Goal: Task Accomplishment & Management: Manage account settings

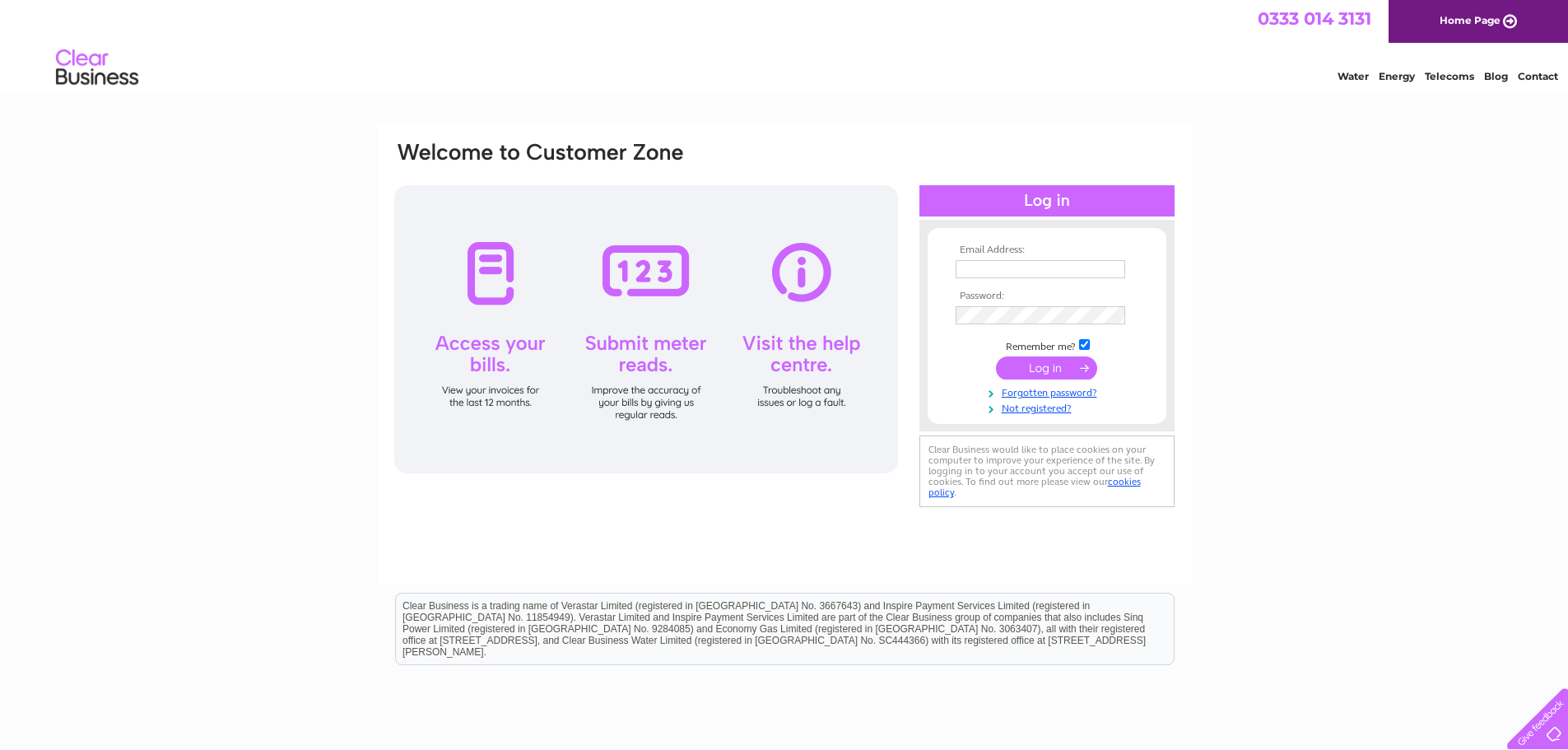
drag, startPoint x: 1001, startPoint y: 249, endPoint x: 1015, endPoint y: 275, distance: 29.5
click at [997, 270] on tbody "Email Address: Password: Remember me? Forgotten password?" at bounding box center [1046, 329] width 191 height 170
click at [1015, 270] on input "text" at bounding box center [1041, 270] width 170 height 18
click at [995, 272] on input "text" at bounding box center [1041, 270] width 171 height 20
paste input "invoicemanagement@inenco.com"
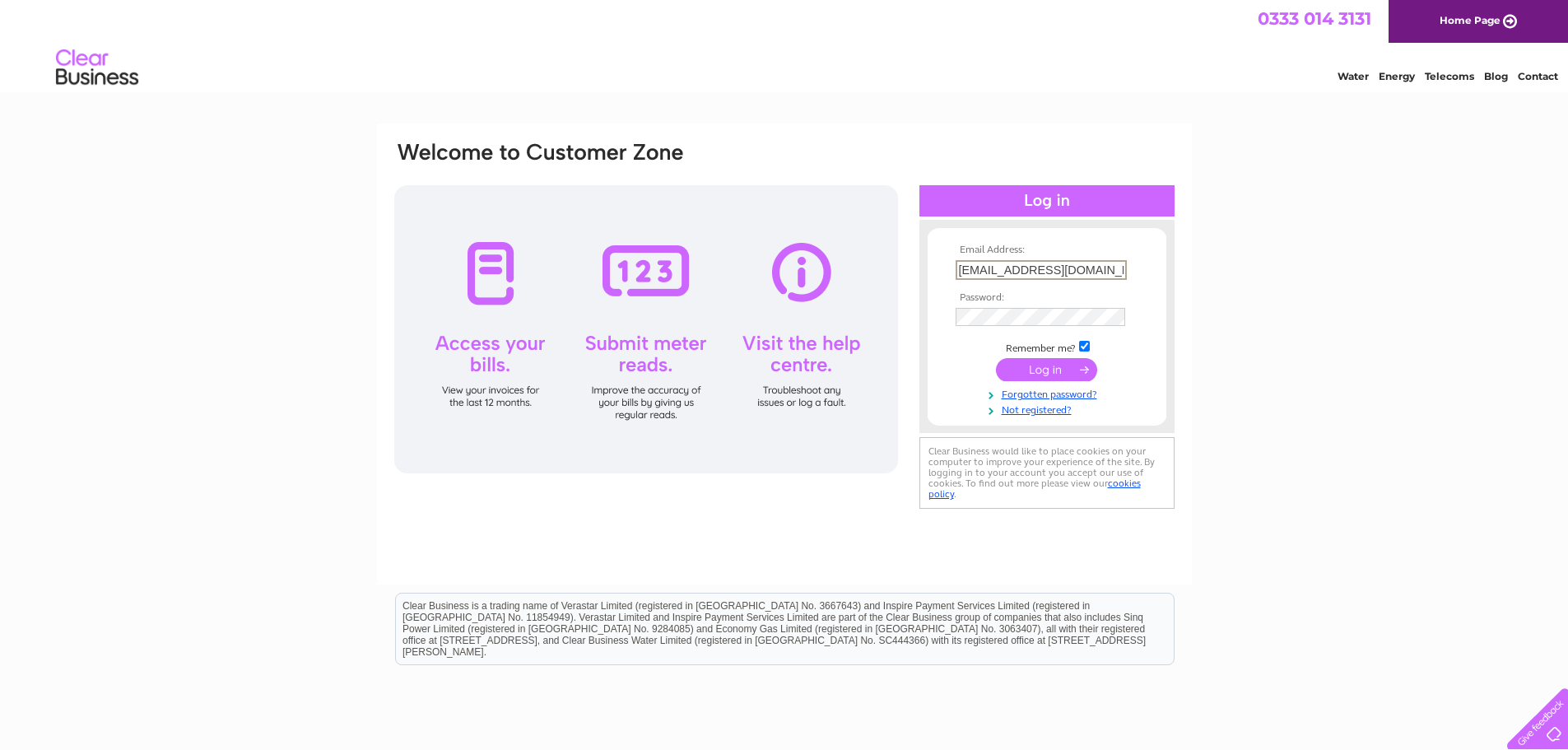
scroll to position [0, 14]
type input "invoicemanagement@inenco.com"
click at [1056, 367] on input "submit" at bounding box center [1046, 369] width 102 height 23
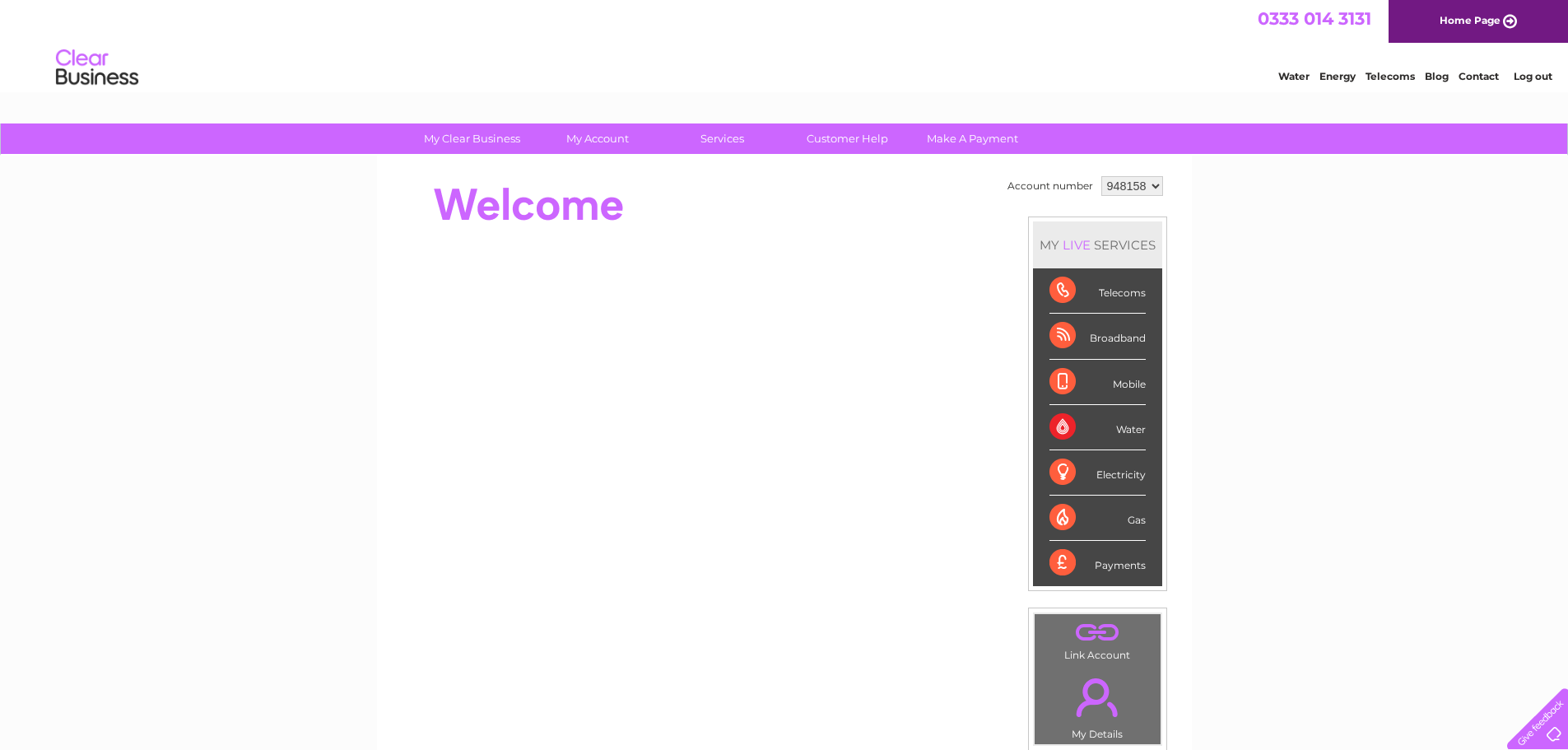
click at [1159, 183] on select "948158" at bounding box center [1131, 186] width 61 height 20
click at [1101, 176] on select "948158" at bounding box center [1131, 186] width 61 height 20
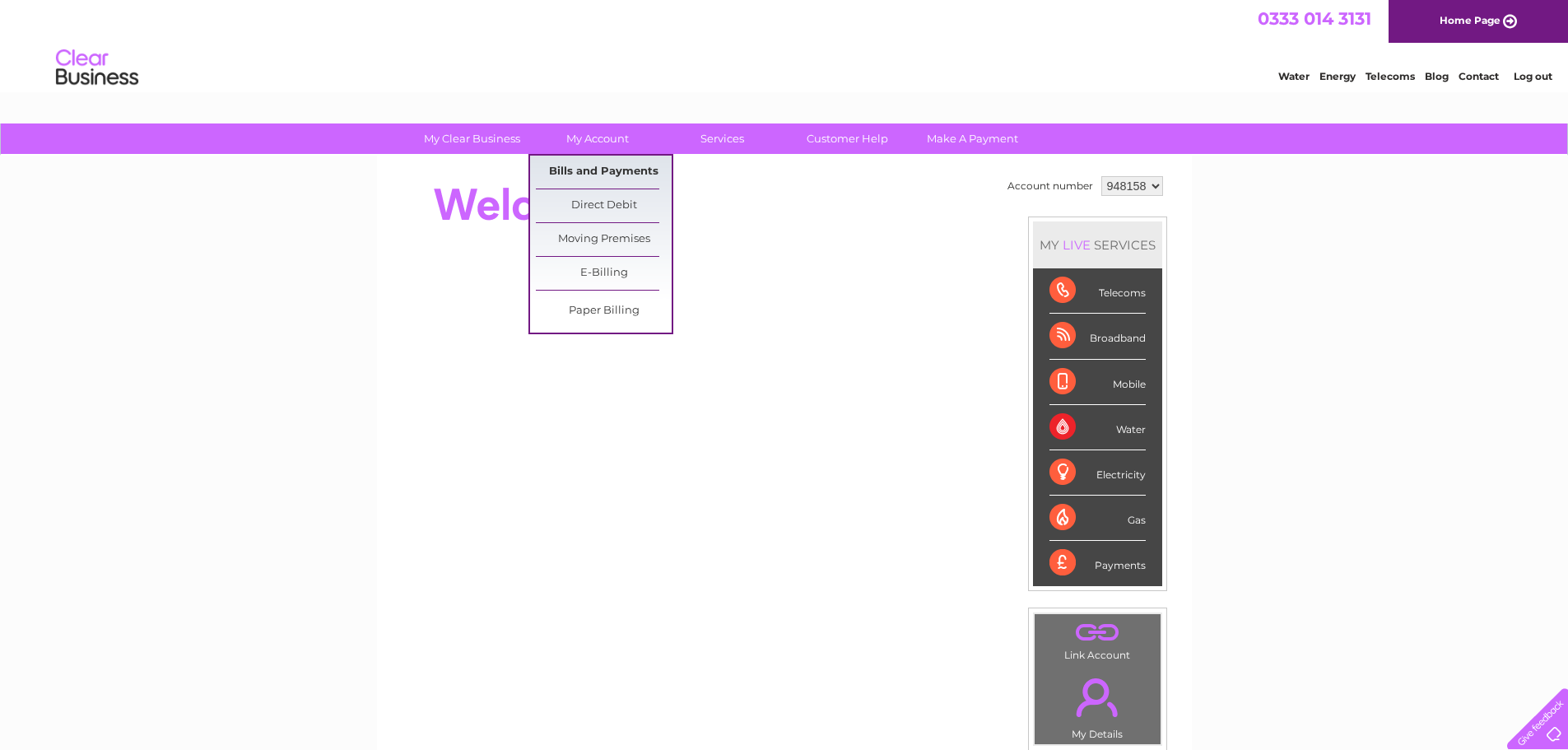
click at [600, 166] on link "Bills and Payments" at bounding box center [604, 171] width 136 height 33
click at [592, 173] on link "Bills and Payments" at bounding box center [604, 171] width 136 height 33
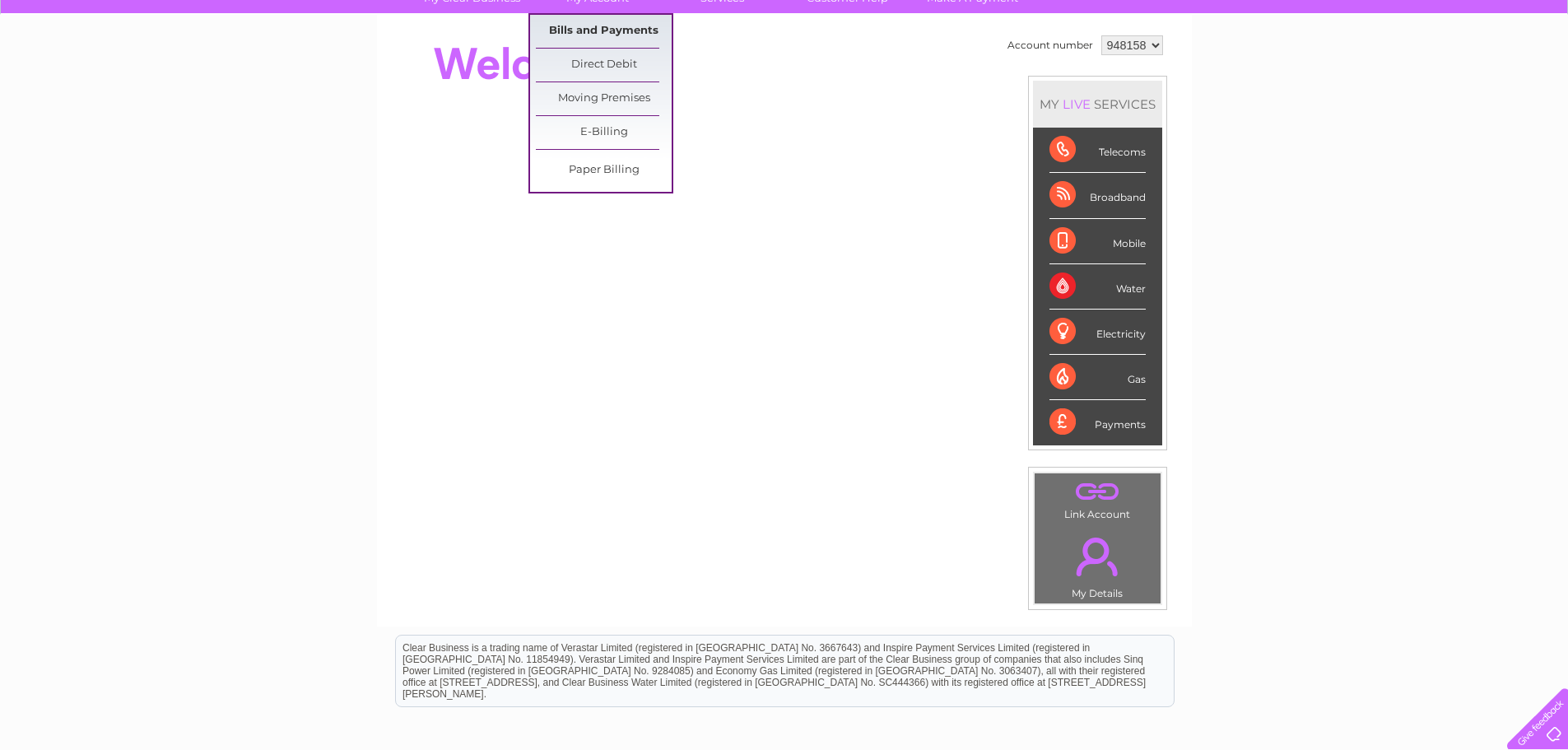
scroll to position [204, 0]
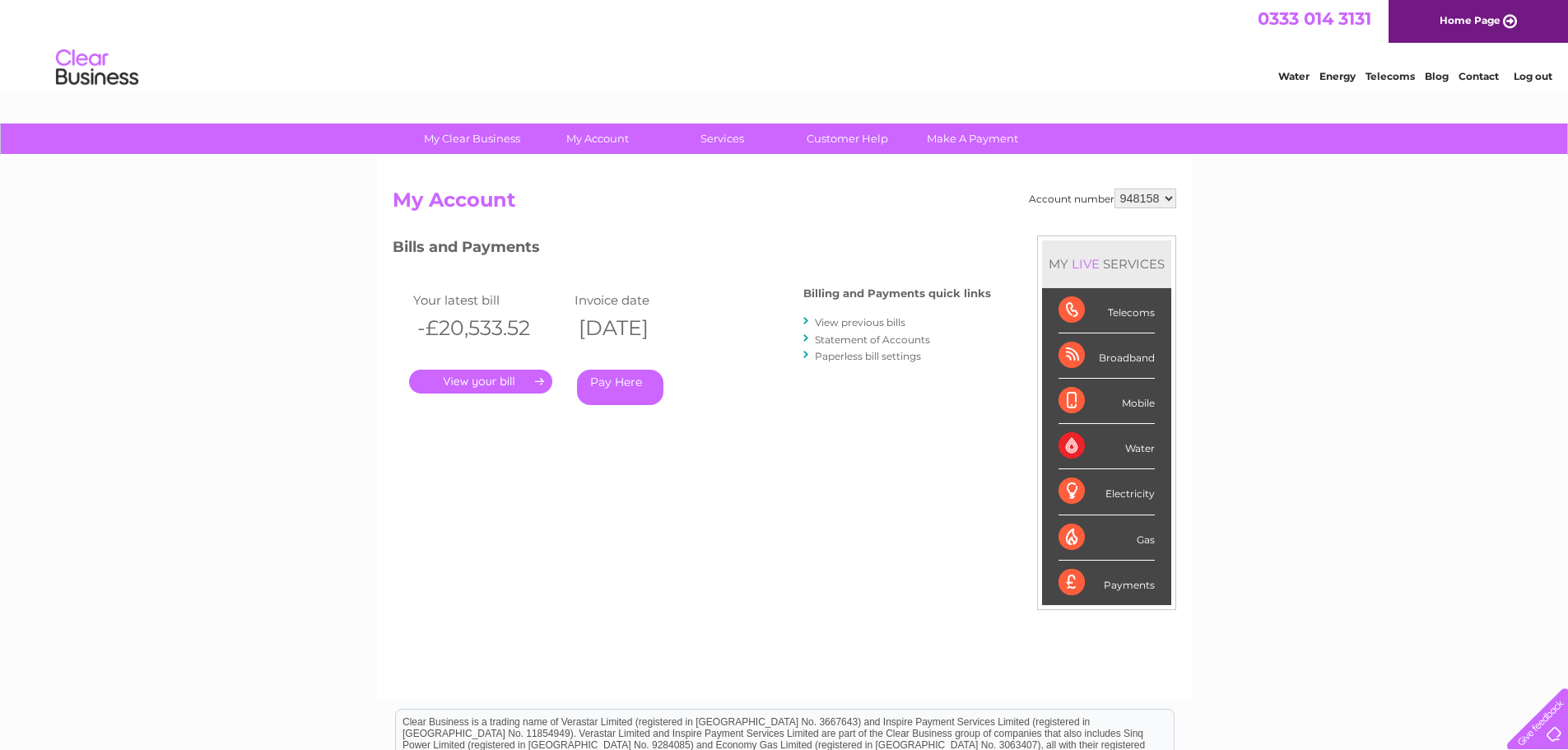
click at [475, 379] on link "." at bounding box center [480, 381] width 143 height 24
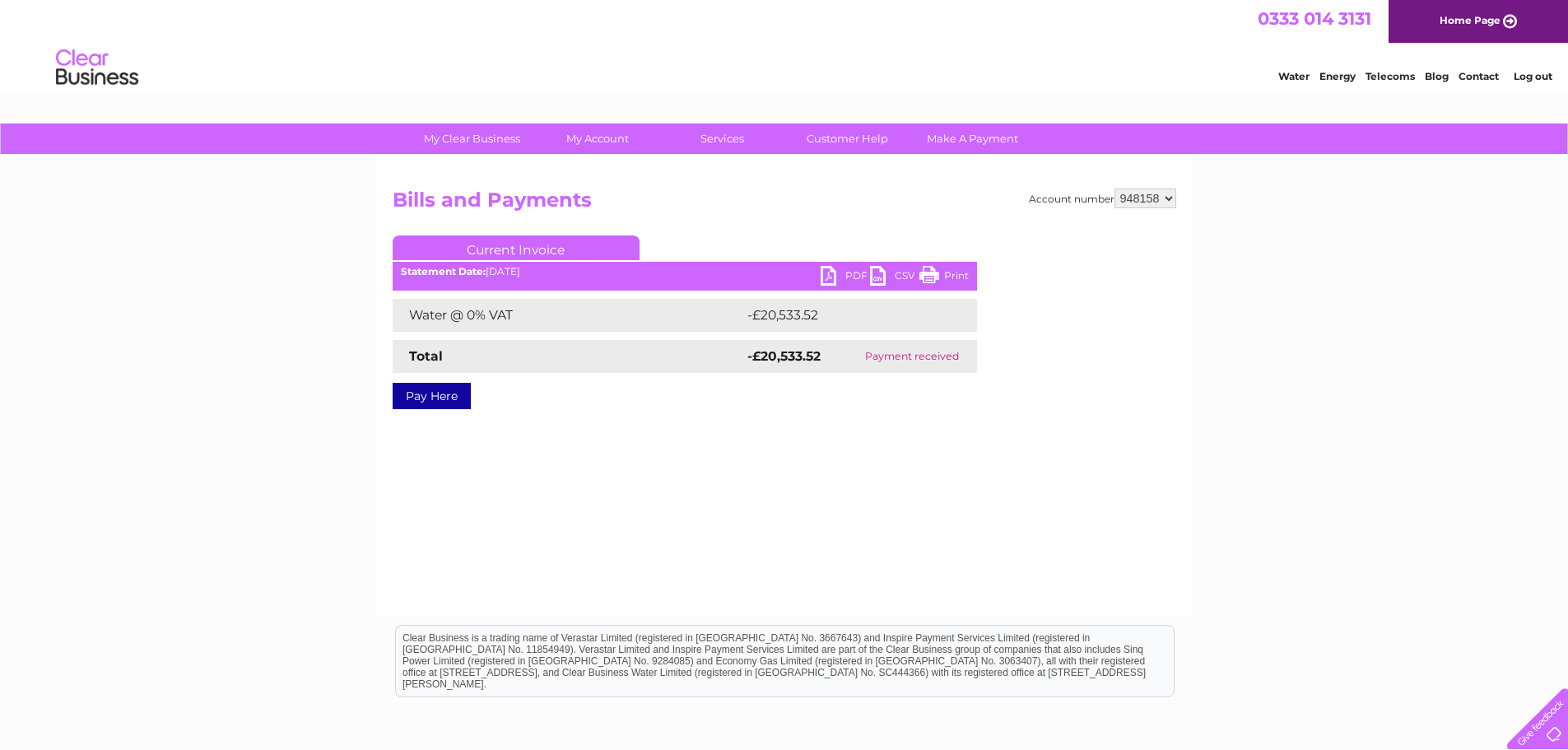
click at [1483, 29] on link "Home Page" at bounding box center [1478, 21] width 180 height 43
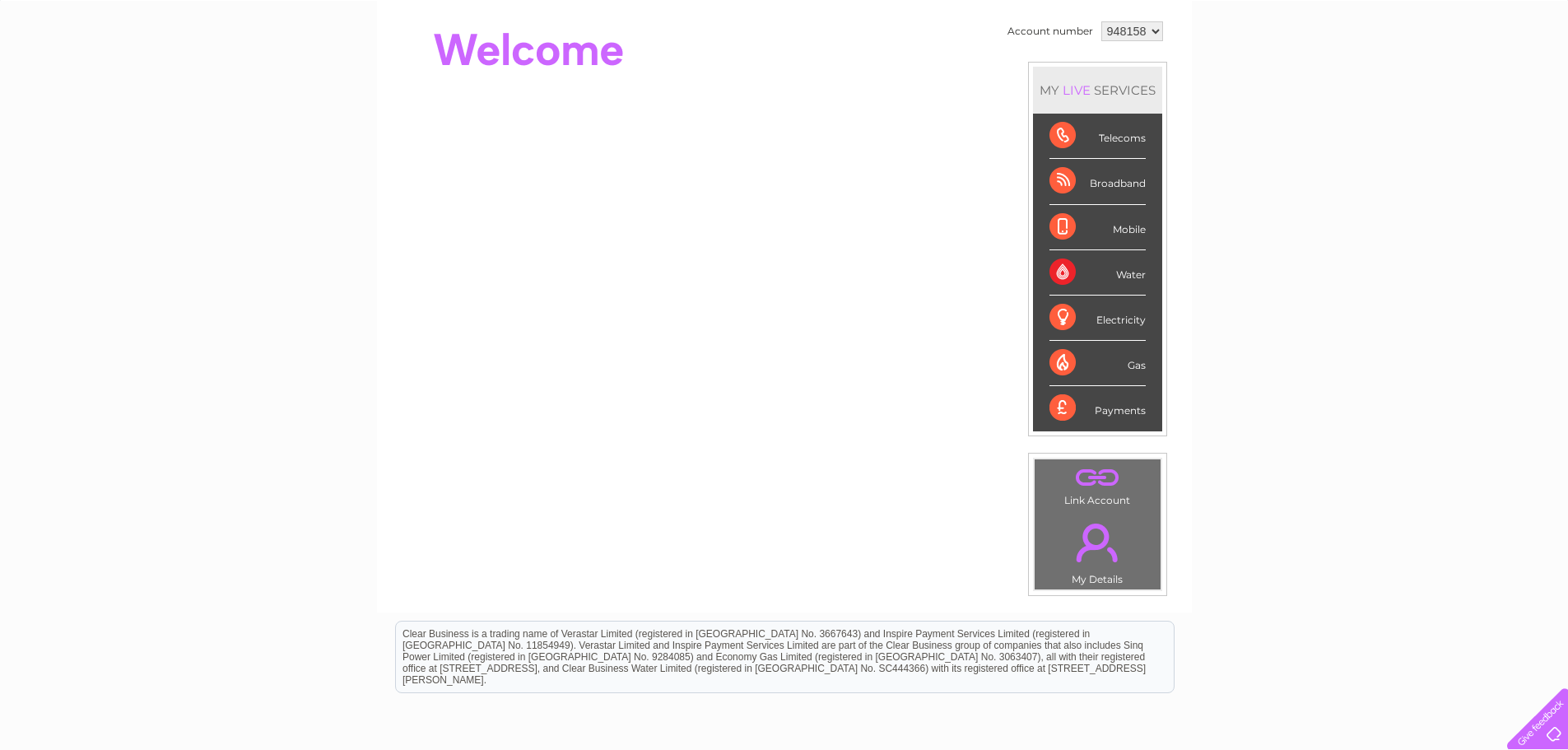
scroll to position [165, 0]
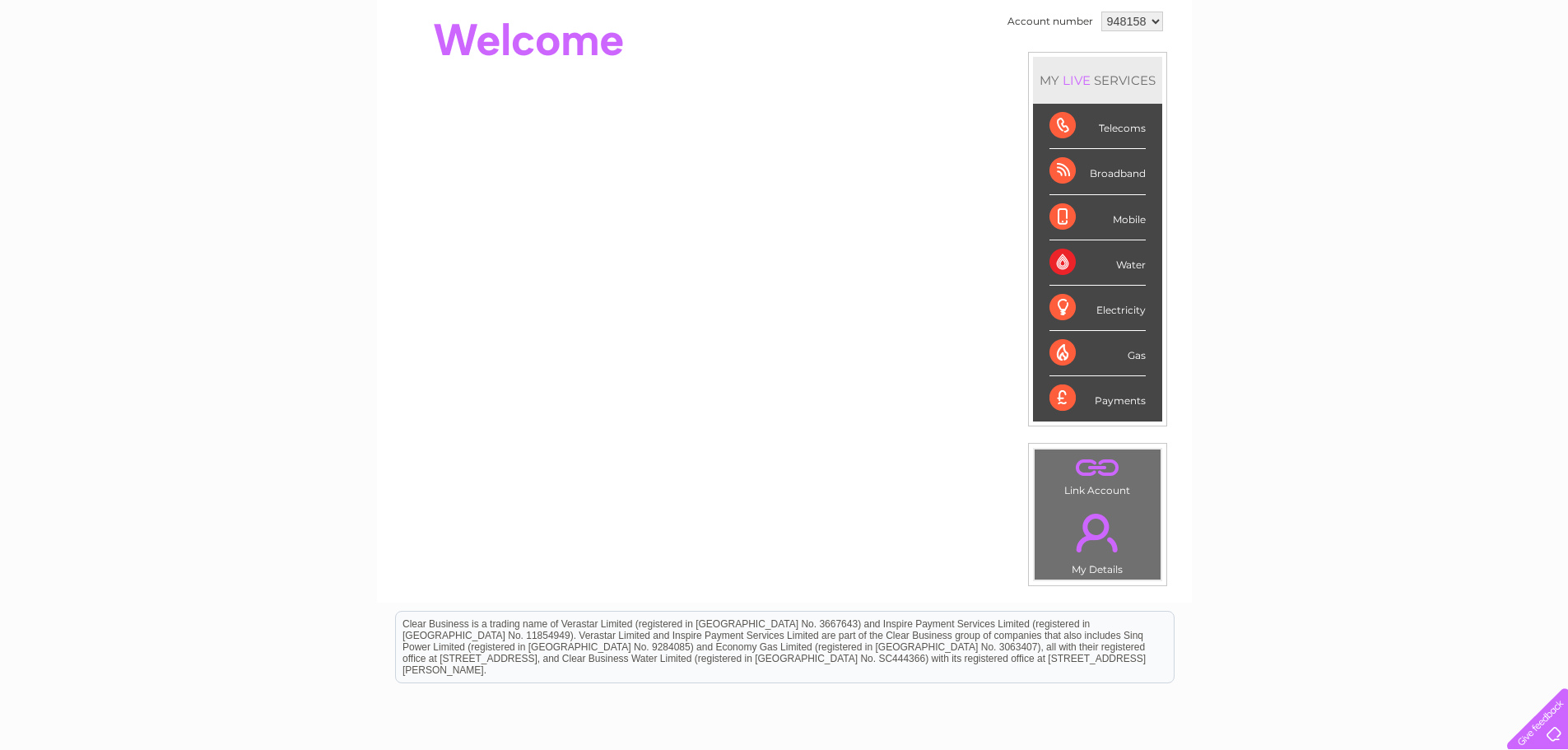
click at [1555, 716] on div at bounding box center [1534, 715] width 67 height 67
click at [1093, 460] on link "." at bounding box center [1098, 468] width 118 height 29
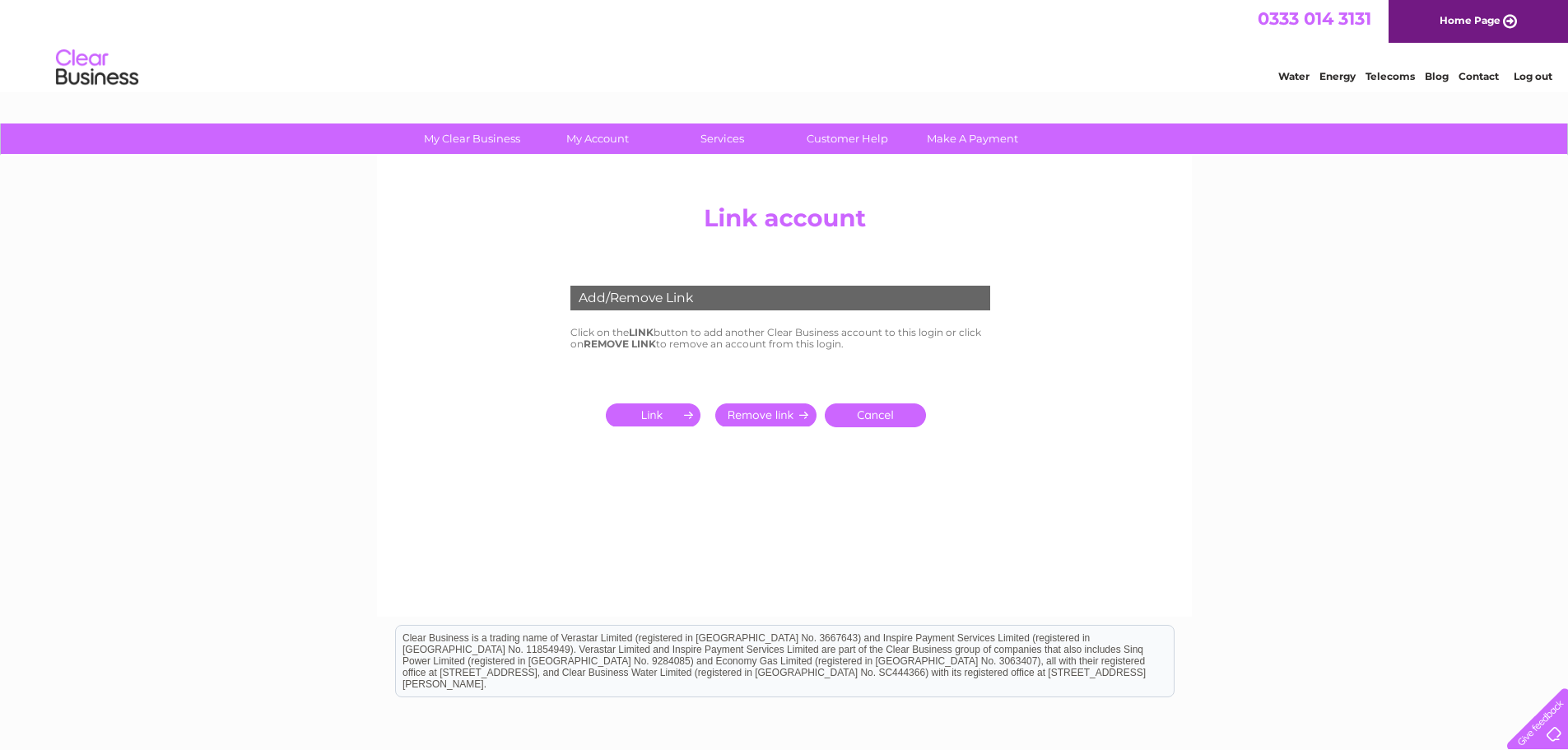
click at [677, 414] on input "submit" at bounding box center [656, 414] width 102 height 23
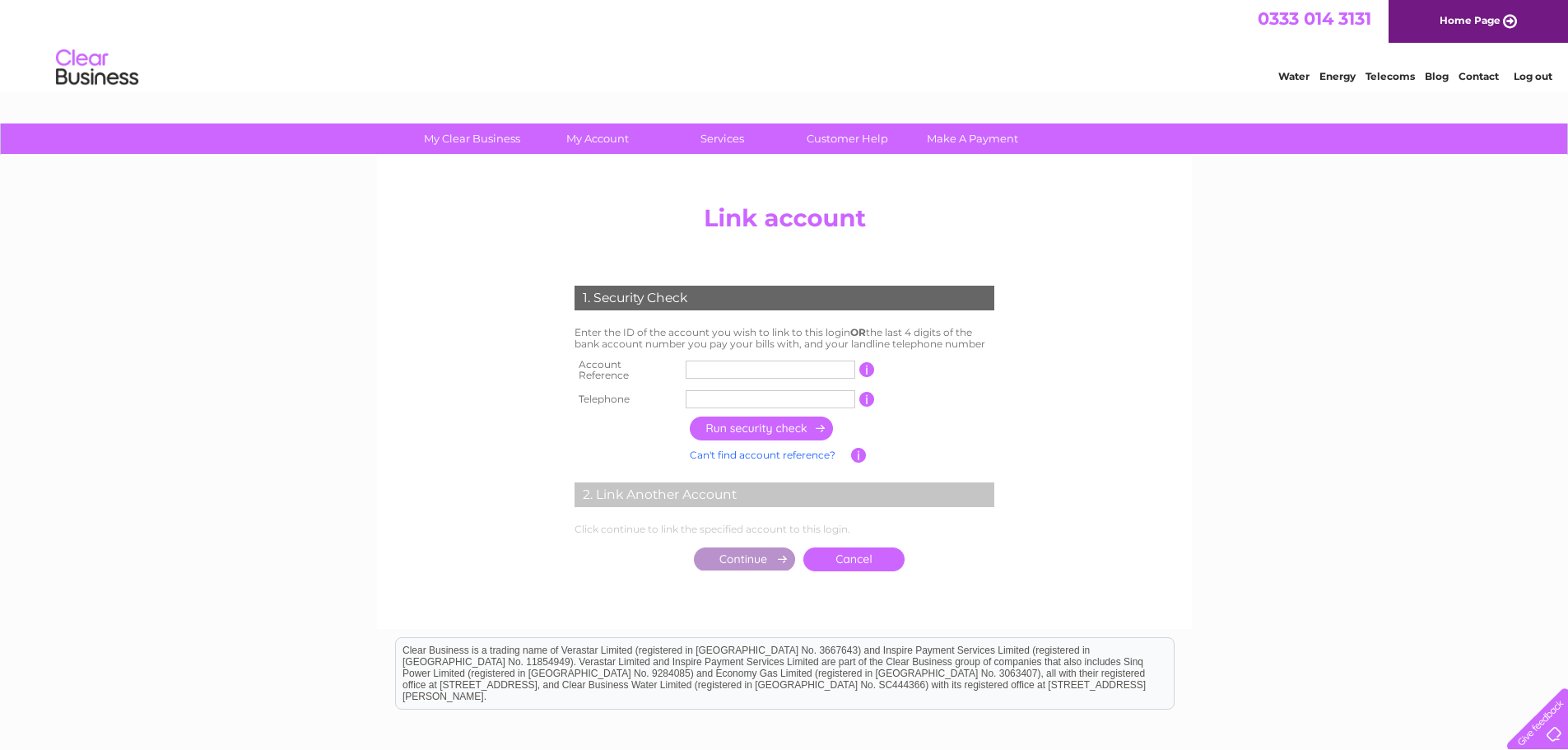
click at [745, 361] on input "text" at bounding box center [770, 370] width 170 height 18
click at [740, 365] on input "text" at bounding box center [770, 370] width 170 height 18
click at [740, 365] on input "text" at bounding box center [770, 370] width 170 height 18
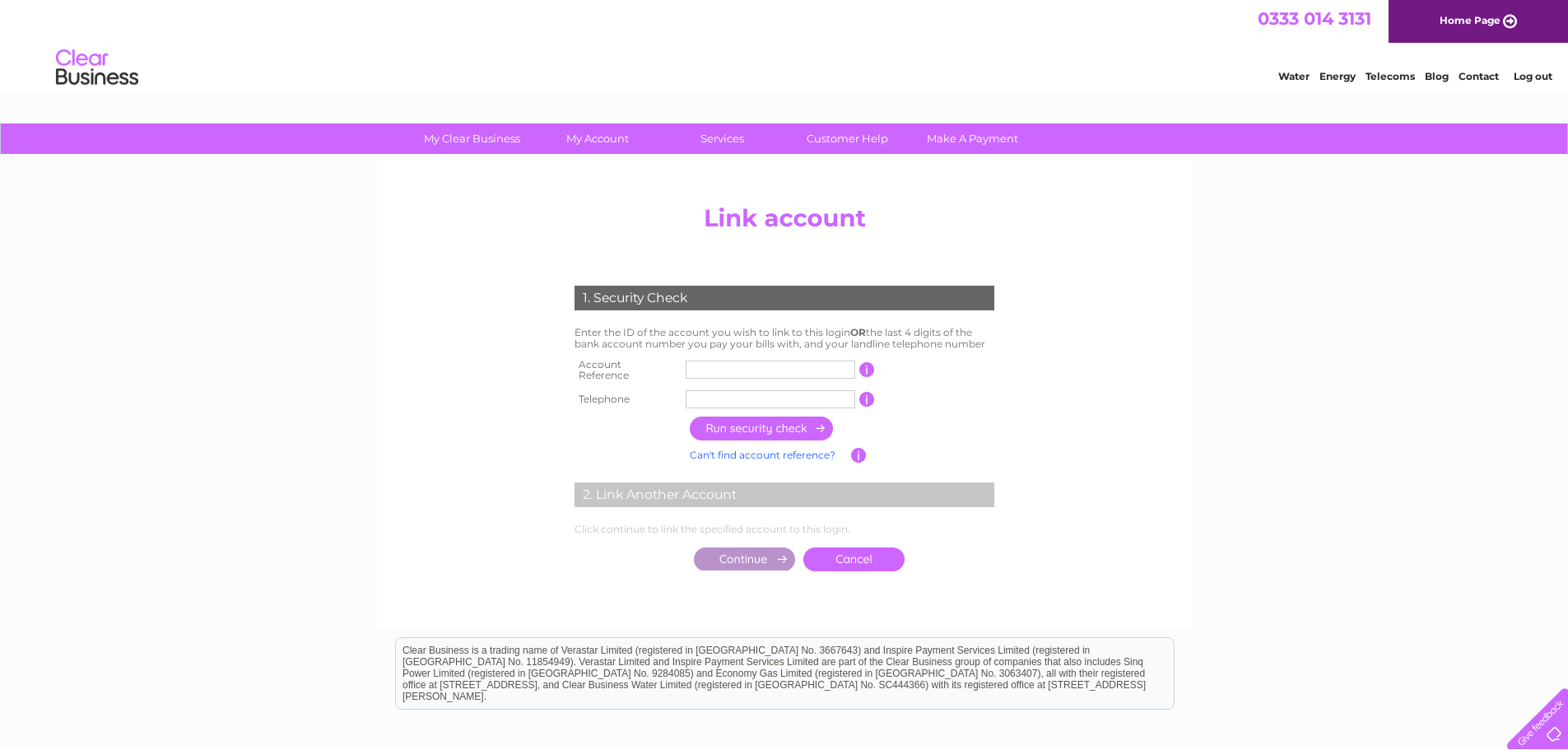
click at [755, 367] on input "text" at bounding box center [770, 370] width 170 height 18
click at [765, 363] on input "text" at bounding box center [770, 370] width 170 height 18
click at [872, 369] on input "button" at bounding box center [867, 370] width 16 height 15
click at [779, 370] on input "text" at bounding box center [770, 370] width 170 height 18
click at [752, 373] on input "CB303" at bounding box center [770, 370] width 170 height 18
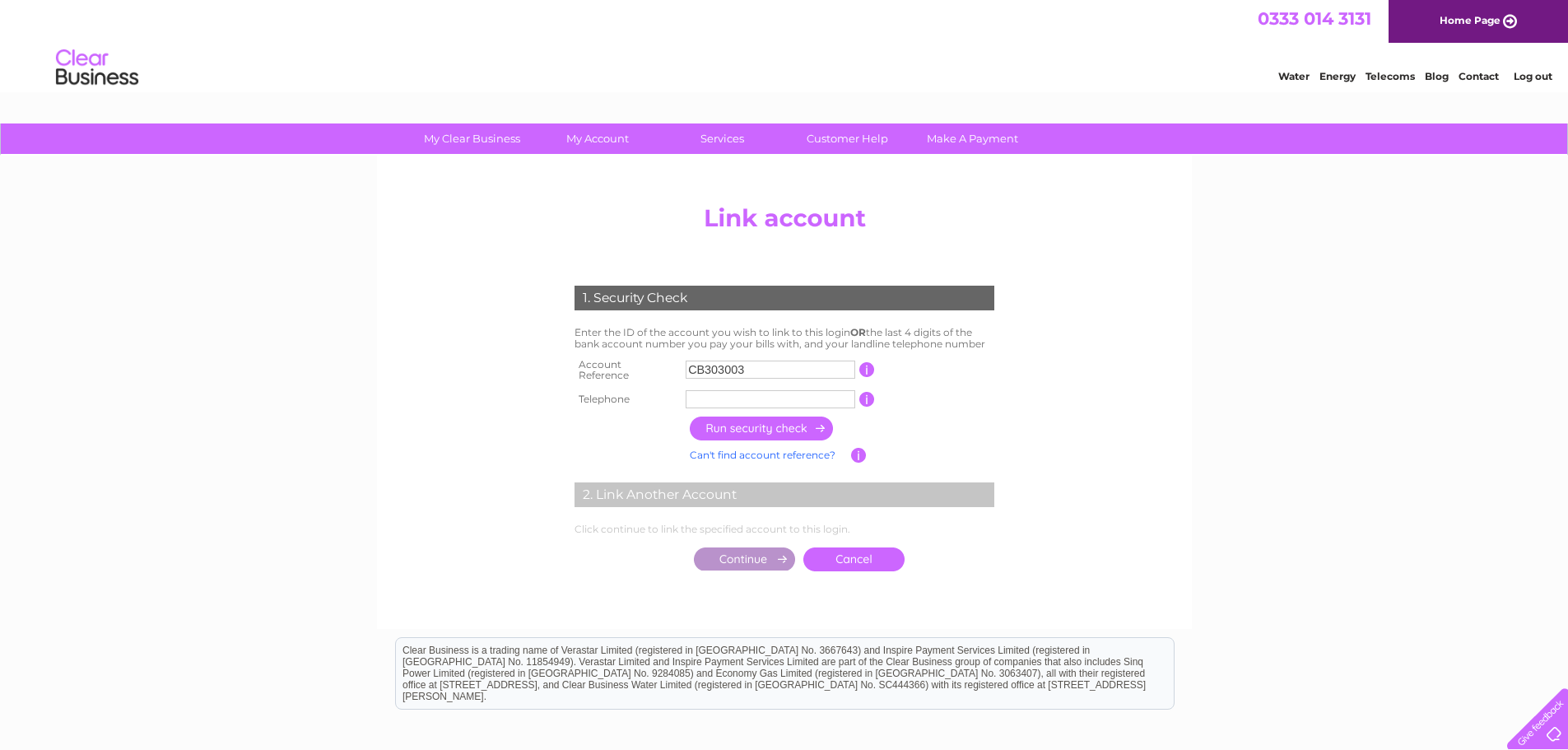
click at [756, 370] on input "CB303003" at bounding box center [770, 370] width 170 height 18
drag, startPoint x: 830, startPoint y: 368, endPoint x: 589, endPoint y: 355, distance: 241.4
click at [589, 355] on tr "Account Reference CB303003 This should appear at the top of your bill and its t…" at bounding box center [784, 370] width 428 height 33
type input "30300301"
click at [708, 390] on input "text" at bounding box center [770, 399] width 170 height 18
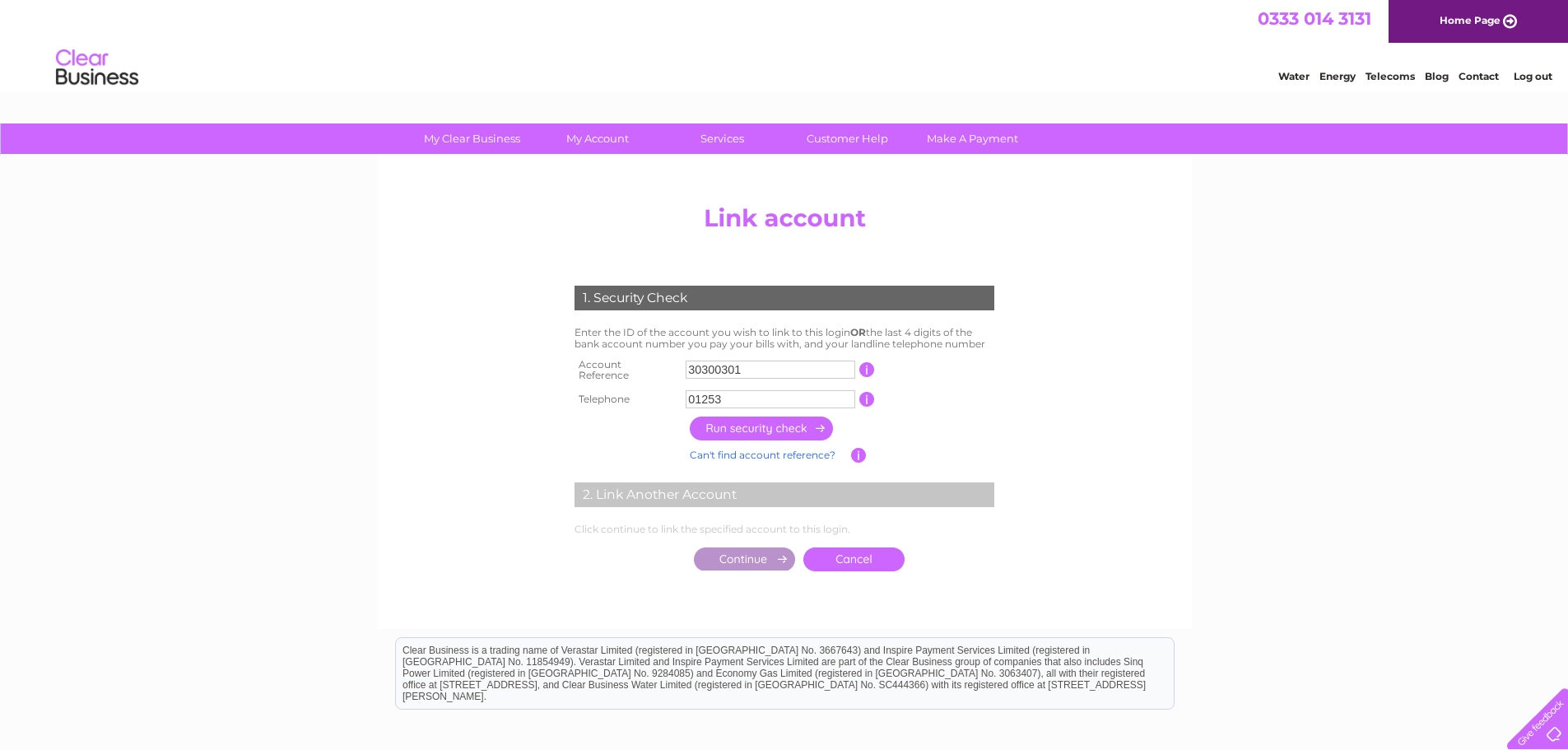
type input "01253"
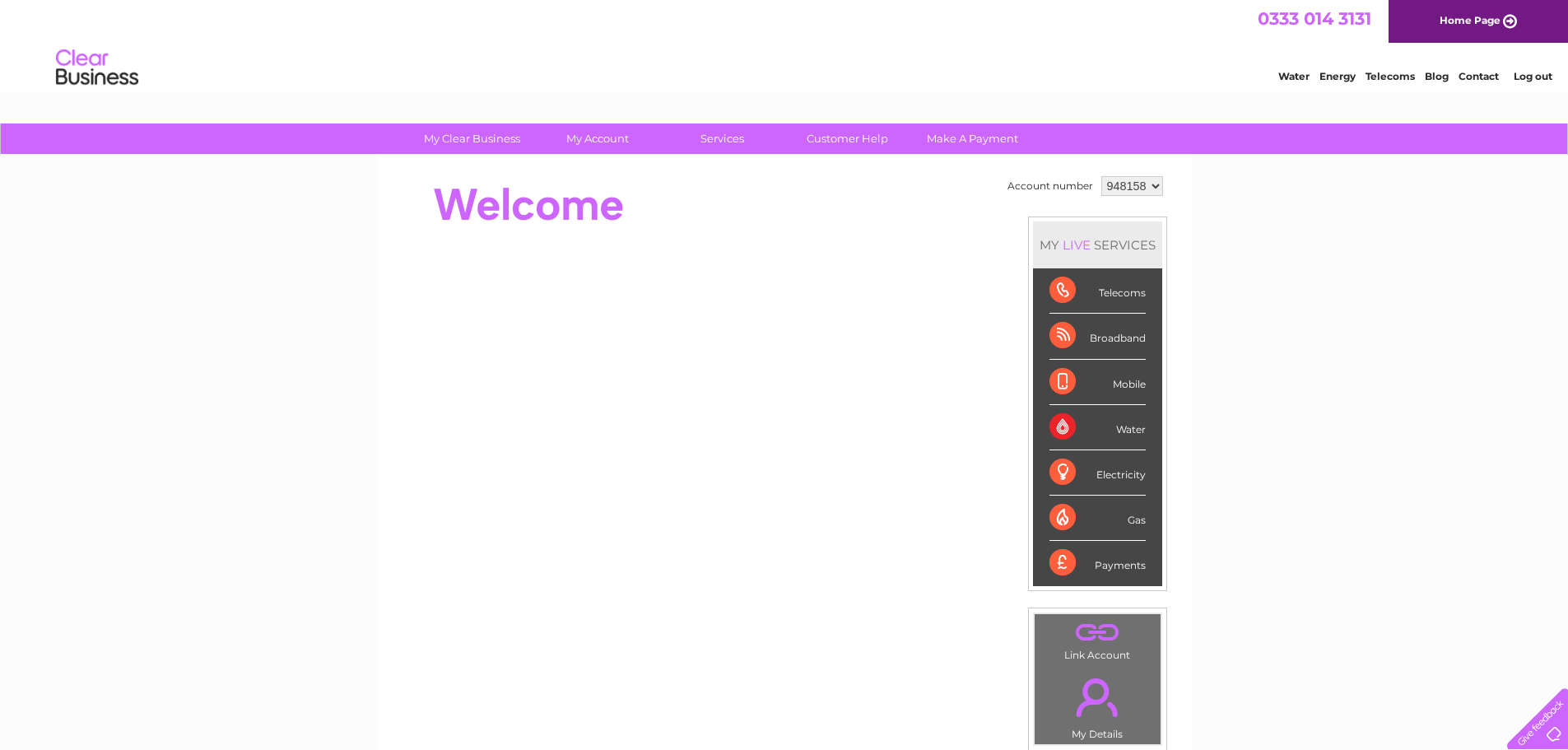
scroll to position [82, 0]
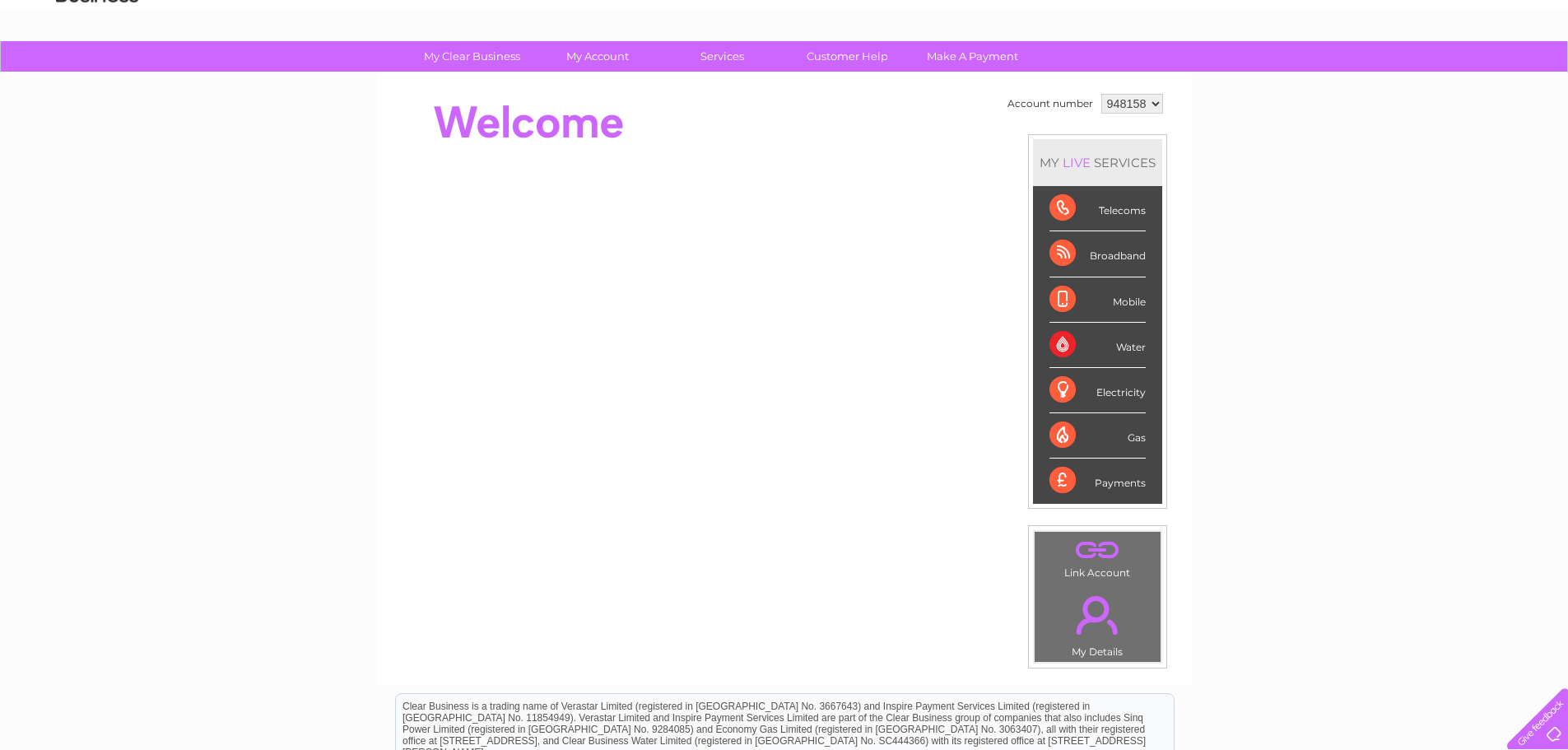
click at [1092, 554] on link "." at bounding box center [1098, 550] width 118 height 29
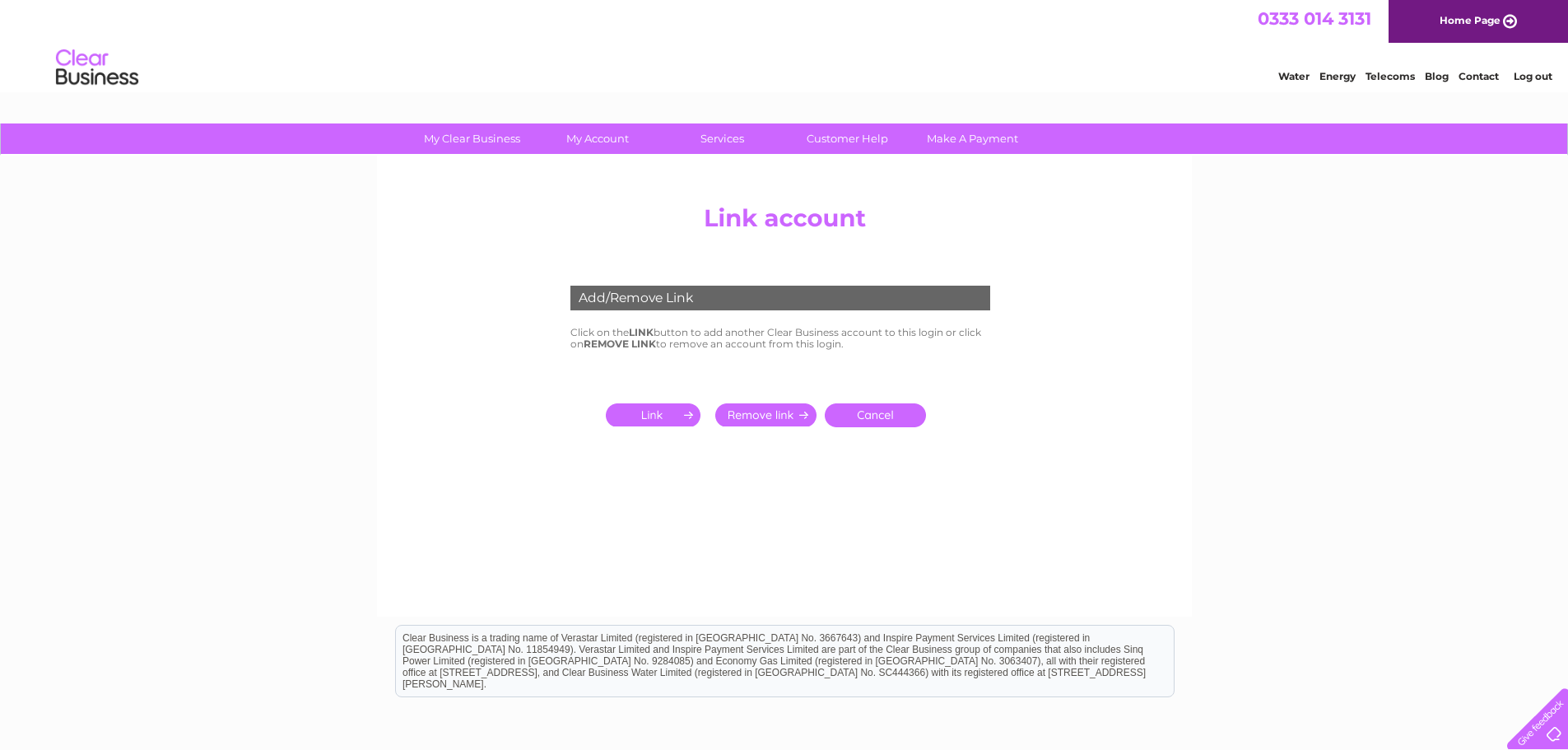
click at [668, 412] on input "submit" at bounding box center [656, 414] width 102 height 23
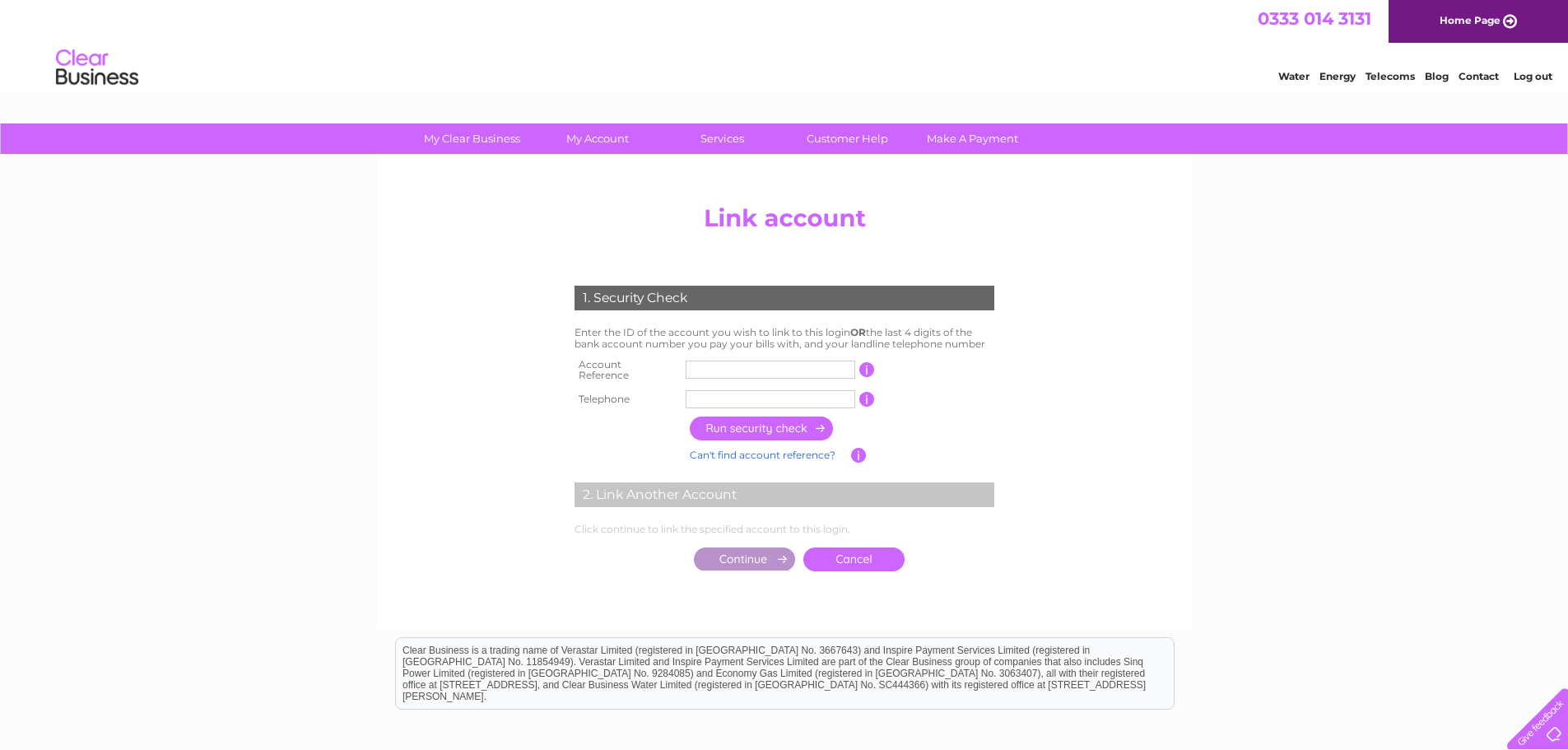
click at [708, 363] on input "text" at bounding box center [770, 370] width 170 height 18
paste input "3"
click at [708, 363] on input "text" at bounding box center [770, 370] width 170 height 18
type input "30300301"
click at [721, 390] on input "text" at bounding box center [770, 399] width 170 height 18
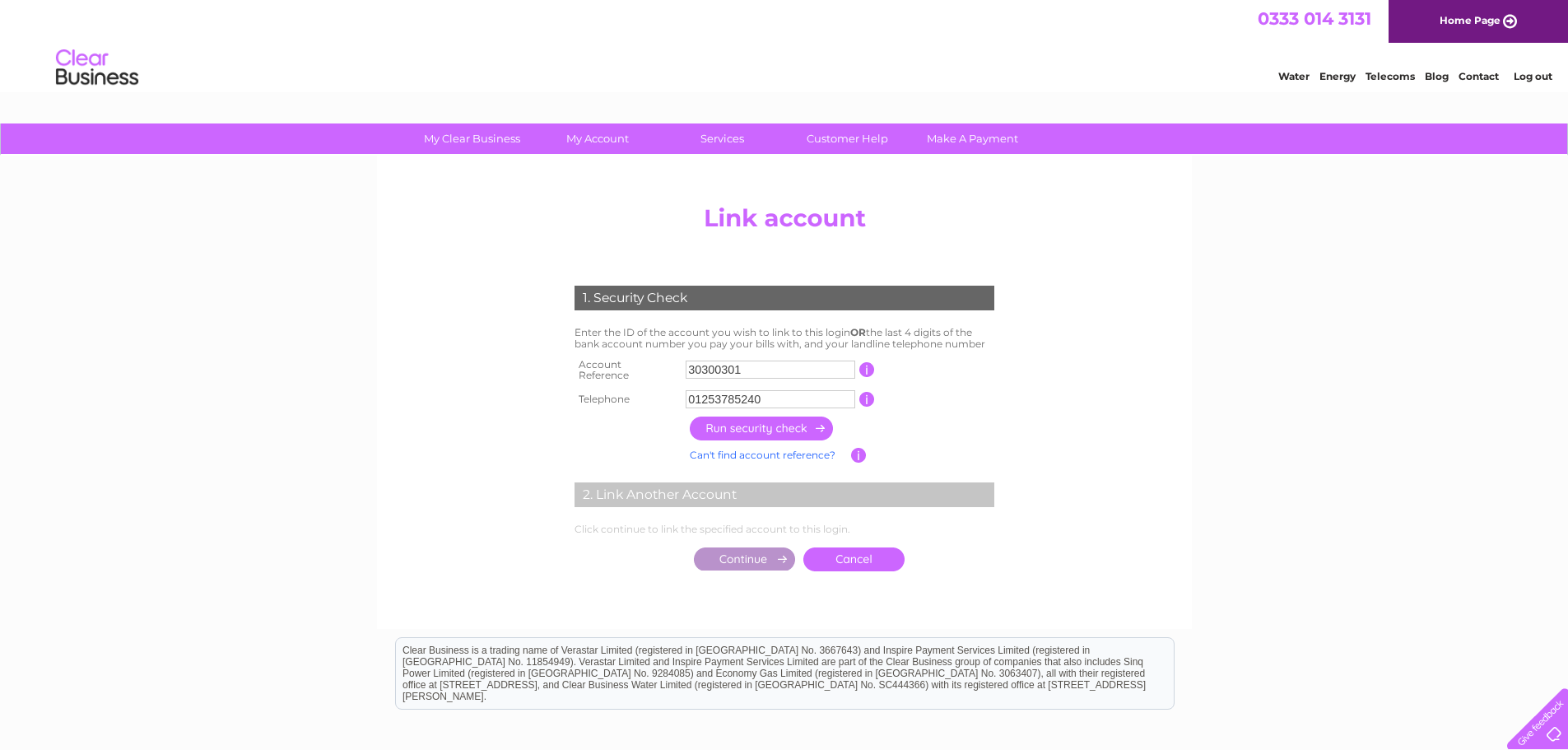
type input "01253785240"
click at [745, 424] on input "button" at bounding box center [762, 428] width 144 height 24
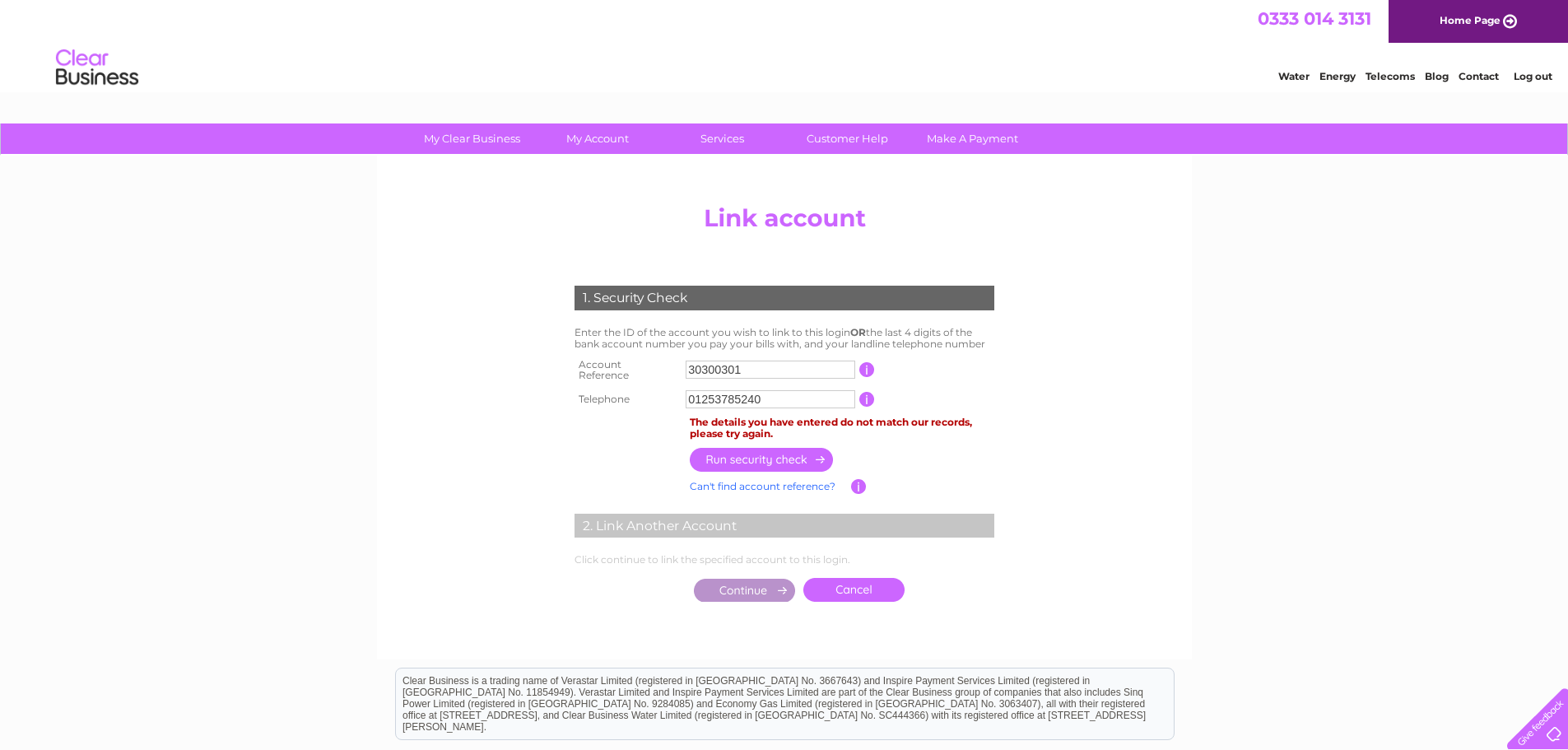
drag, startPoint x: 773, startPoint y: 394, endPoint x: 621, endPoint y: 383, distance: 152.4
click at [621, 386] on tr "Telephone 01253785240 1 of the landline telephone numbers you have given us" at bounding box center [784, 399] width 428 height 26
